Goal: Task Accomplishment & Management: Manage account settings

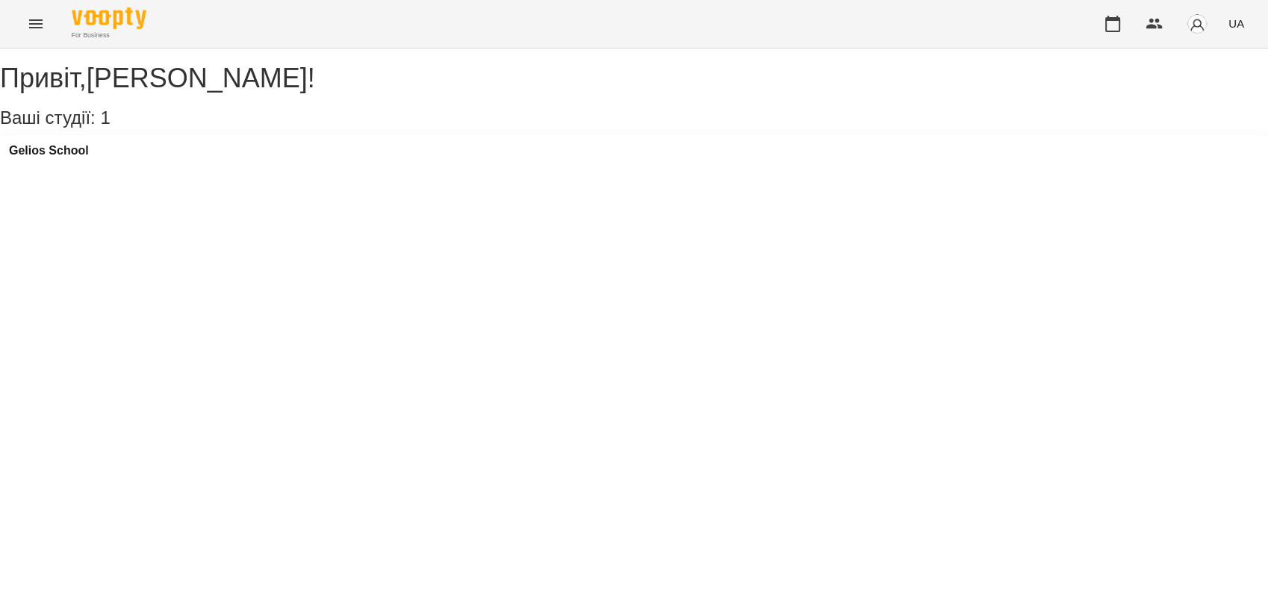
click at [50, 156] on div "Gelios School" at bounding box center [634, 155] width 1268 height 40
click at [68, 158] on h3 "Gelios School" at bounding box center [49, 150] width 80 height 13
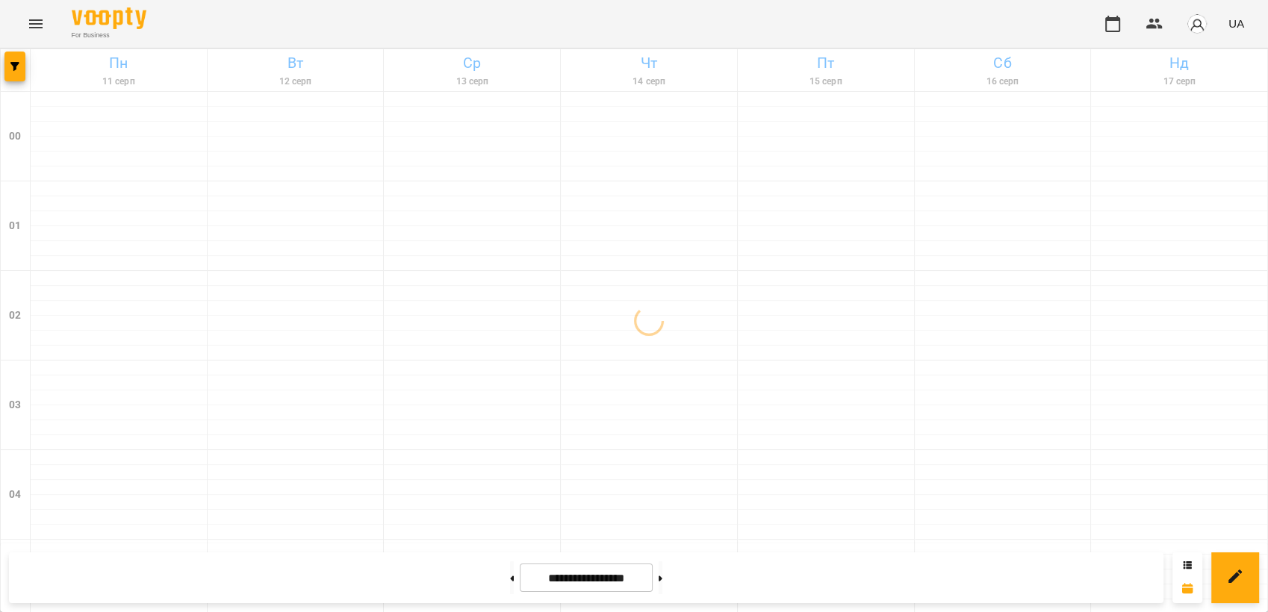
scroll to position [1534, 0]
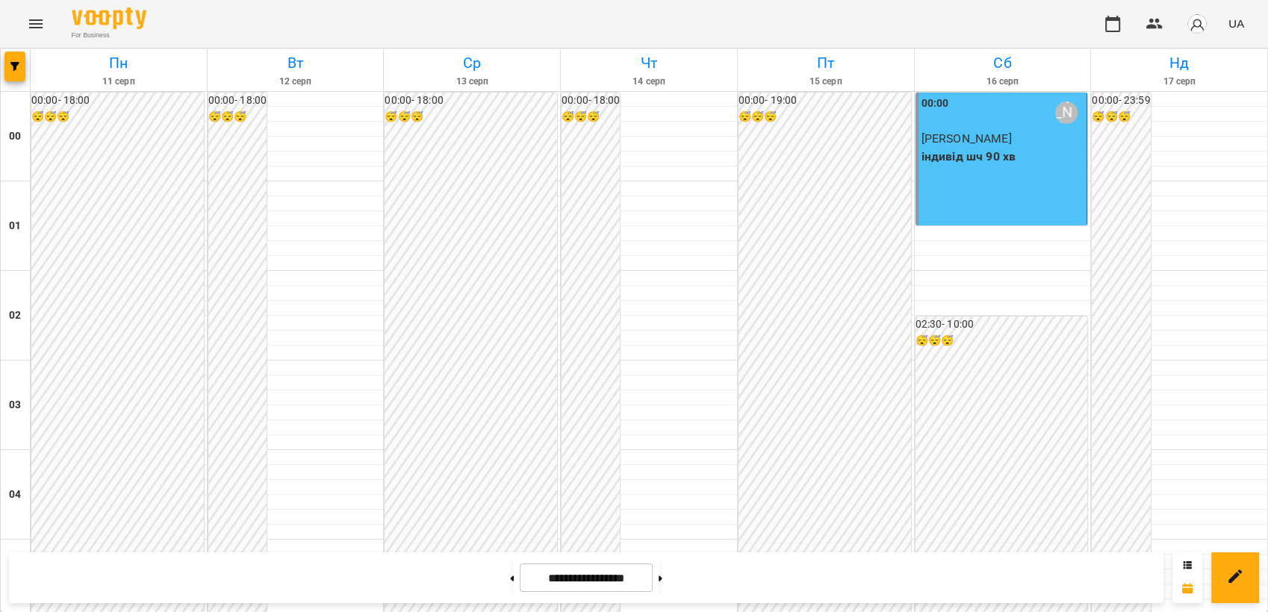
drag, startPoint x: 1249, startPoint y: 511, endPoint x: 1263, endPoint y: 529, distance: 23.0
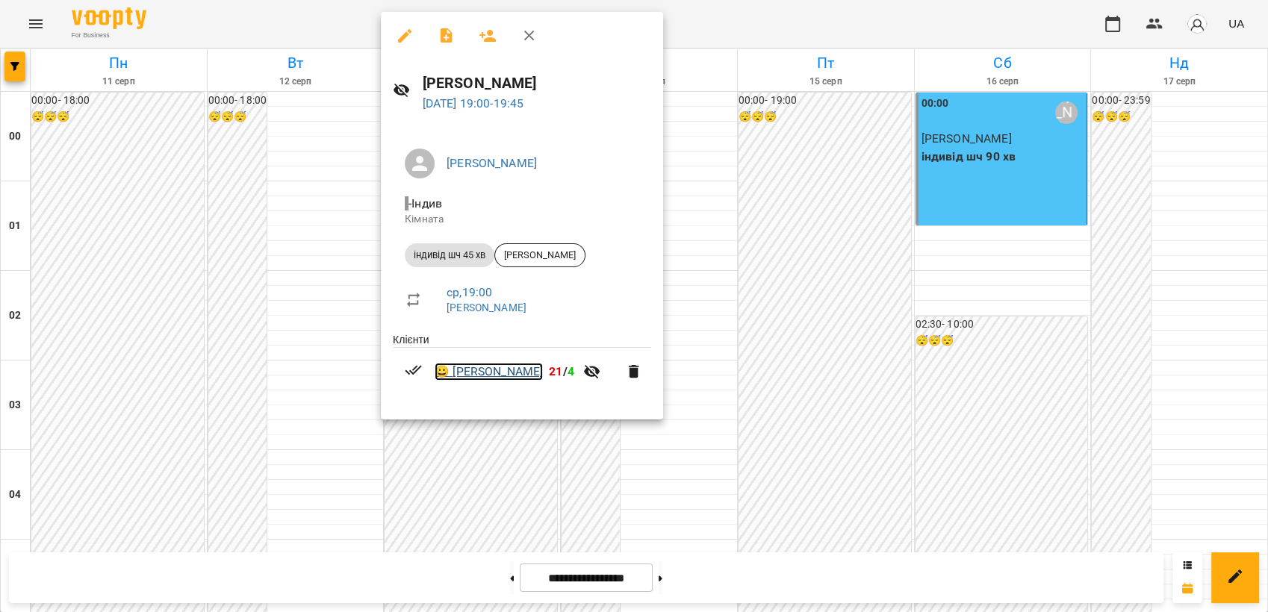
click at [489, 379] on link "😀 [PERSON_NAME]" at bounding box center [489, 372] width 108 height 18
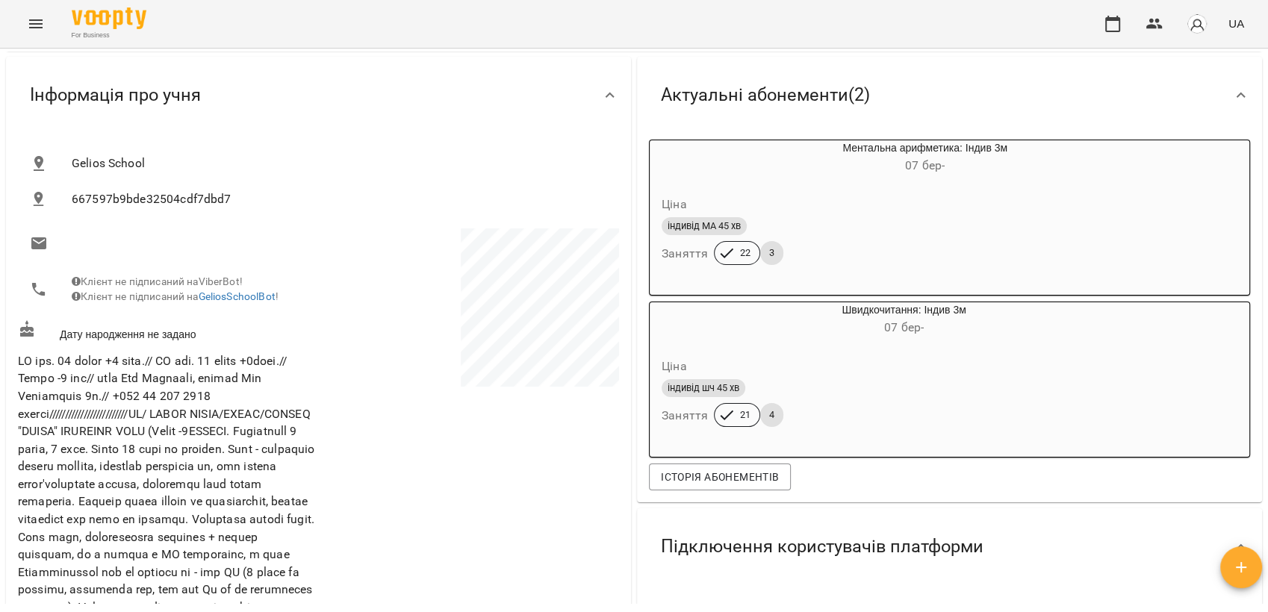
scroll to position [132, 0]
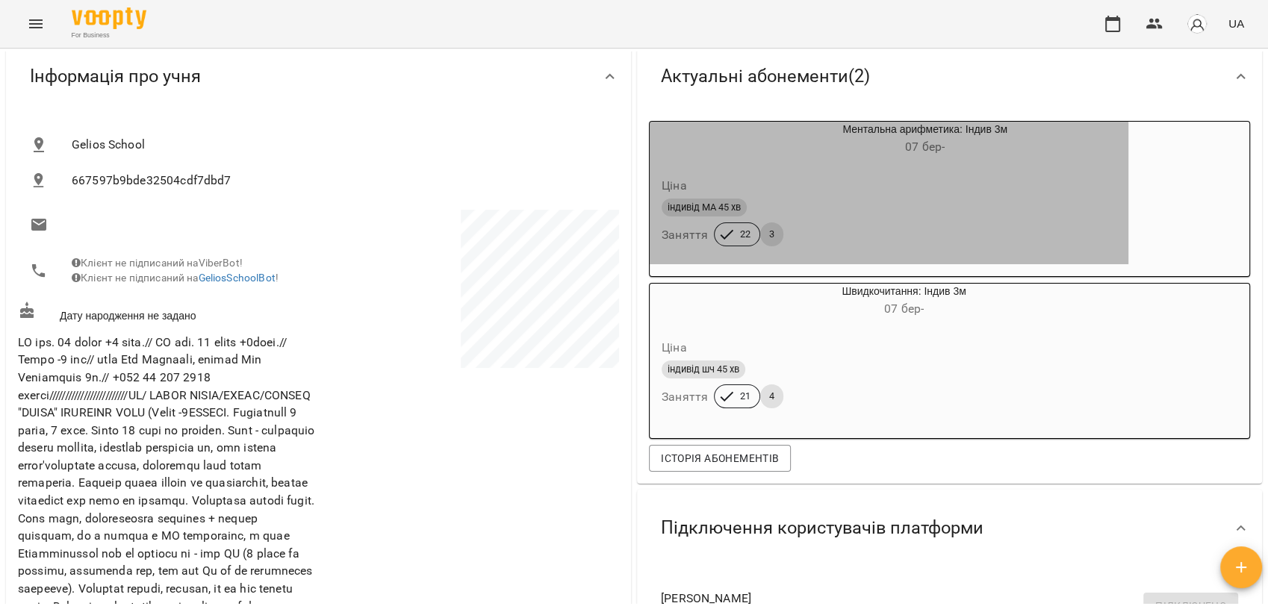
click at [906, 223] on div "індивід МА 45 хв Заняття 22 3" at bounding box center [889, 223] width 461 height 54
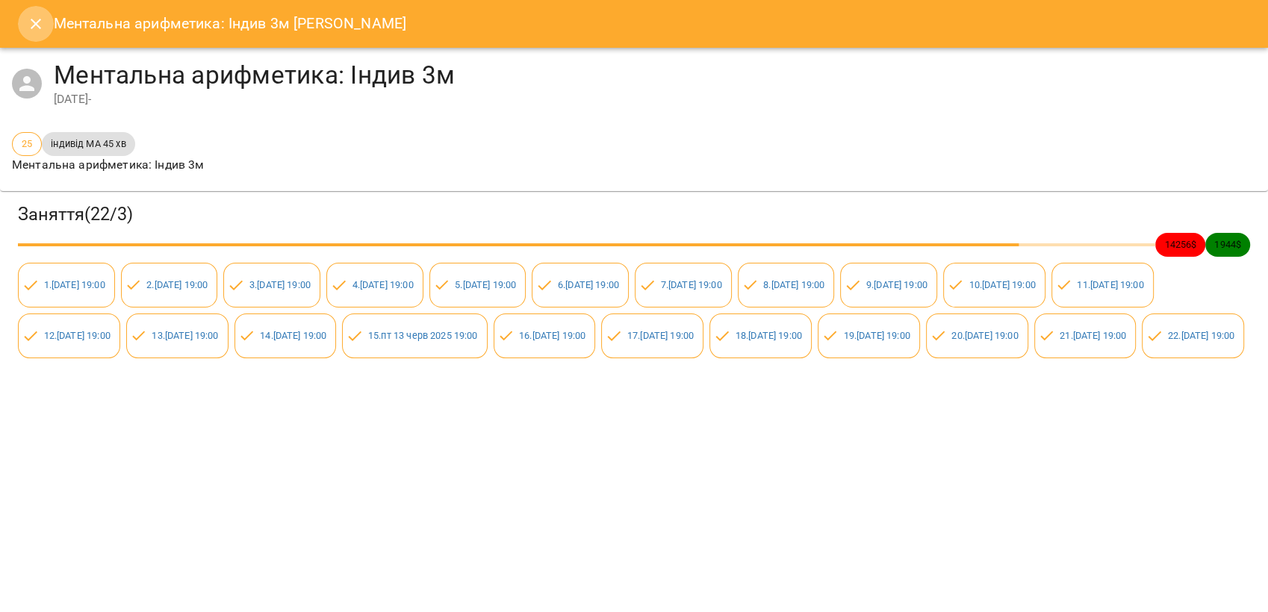
click at [31, 19] on icon "Close" at bounding box center [36, 24] width 18 height 18
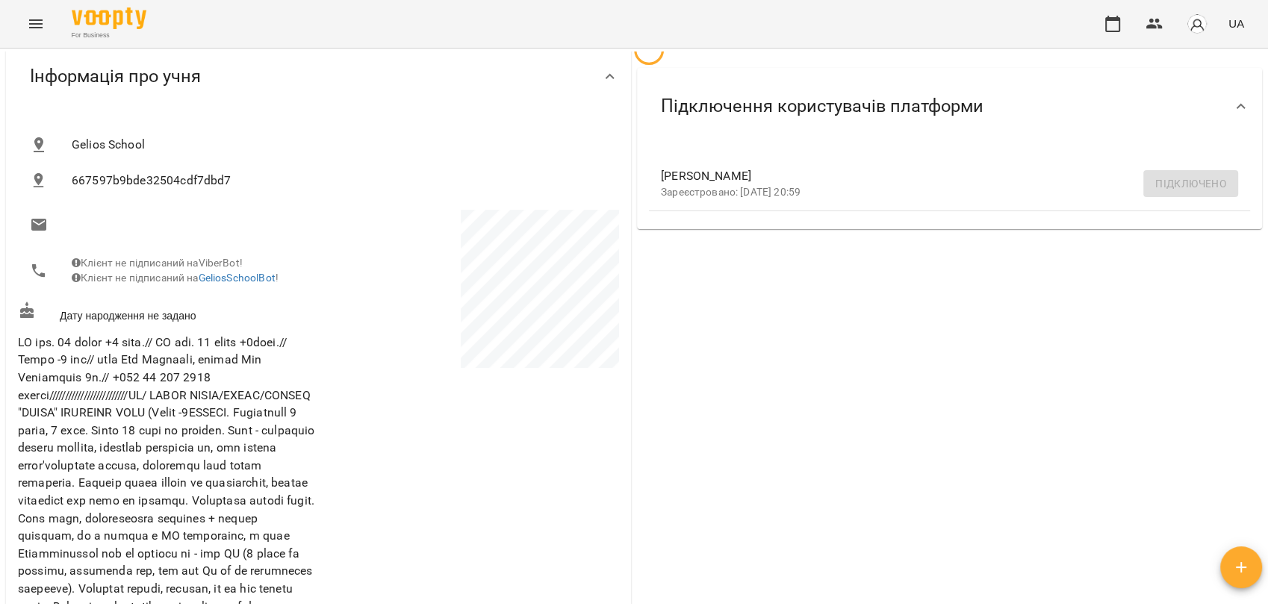
scroll to position [0, 0]
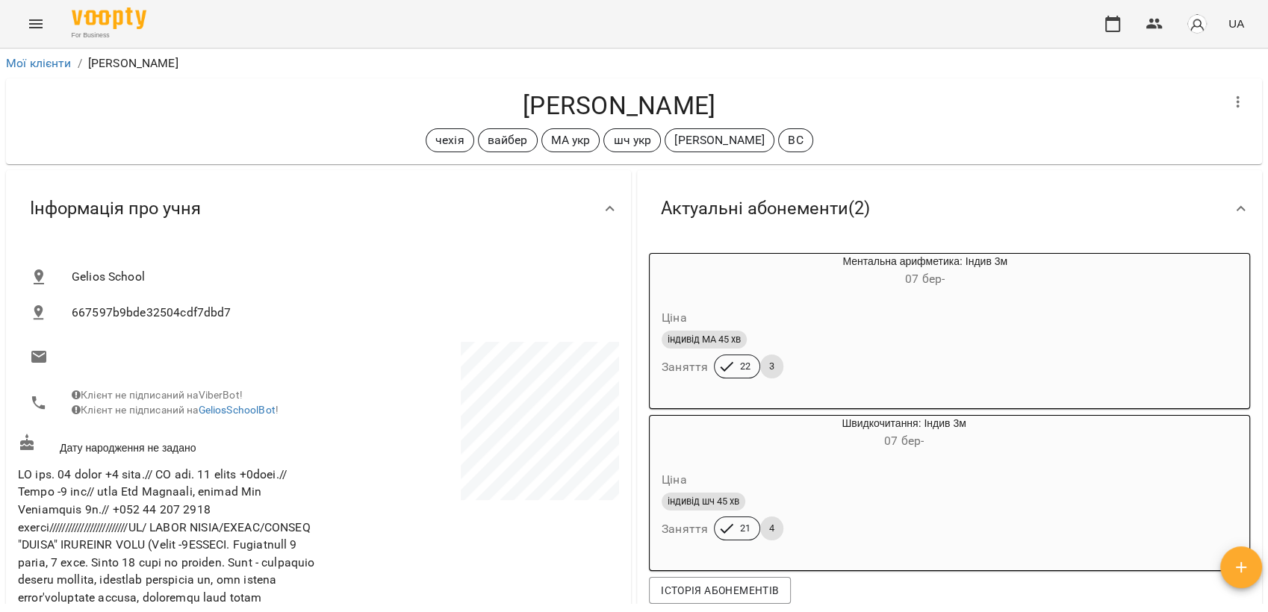
drag, startPoint x: 1266, startPoint y: 110, endPoint x: 1264, endPoint y: 203, distance: 93.3
click at [1264, 203] on div "Мої клієнти / [PERSON_NAME] [PERSON_NAME] укр шч укр [PERSON_NAME] ВС Актуальні…" at bounding box center [634, 355] width 1268 height 612
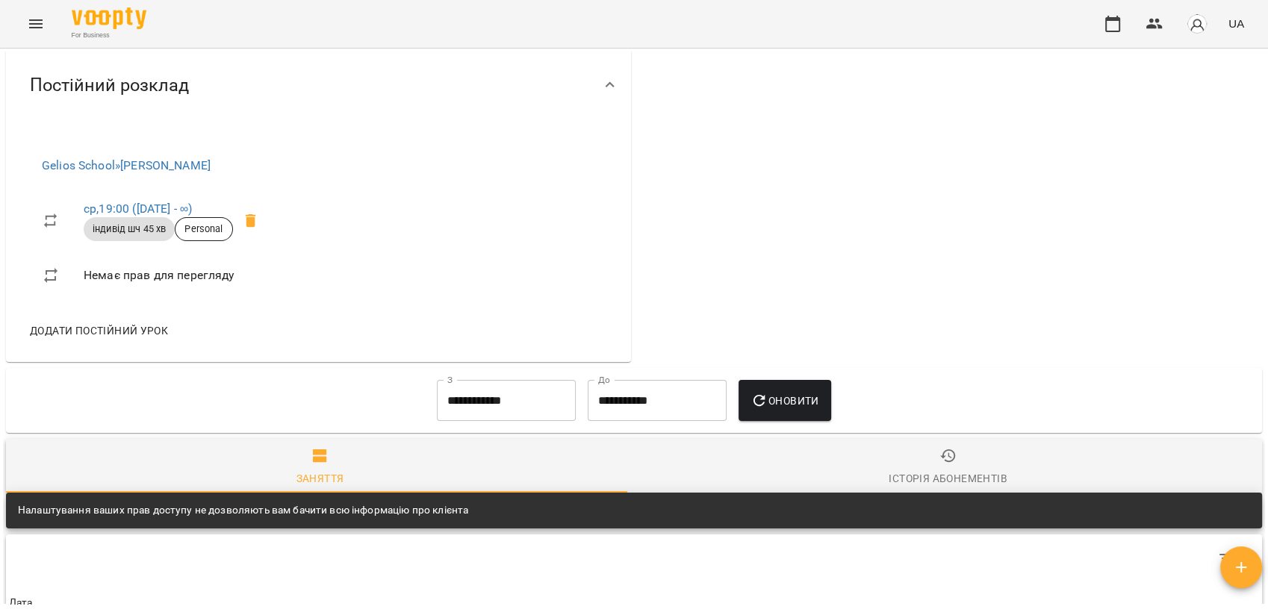
scroll to position [1139, 0]
